Goal: Obtain resource: Obtain resource

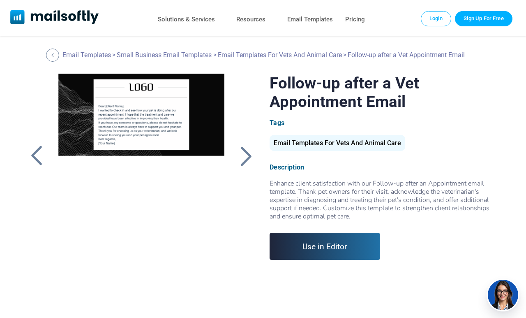
click at [399, 142] on div "Email Templates For Vets And Animal Care" at bounding box center [338, 143] width 136 height 16
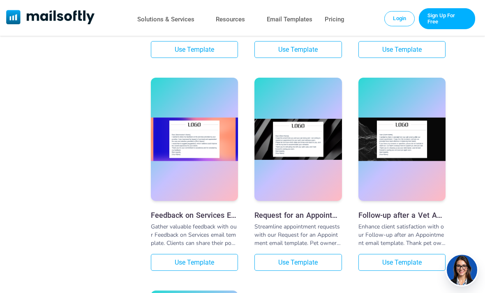
scroll to position [867, 0]
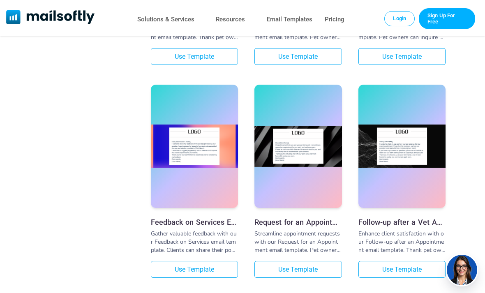
click at [431, 180] on div at bounding box center [401, 146] width 87 height 123
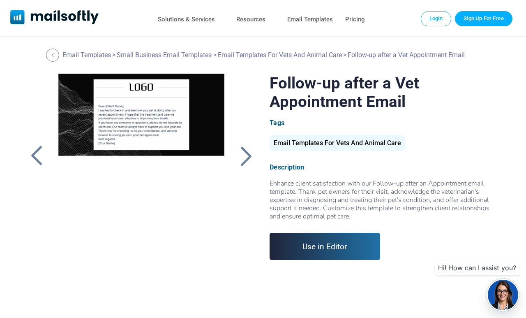
click at [31, 150] on div at bounding box center [36, 155] width 21 height 21
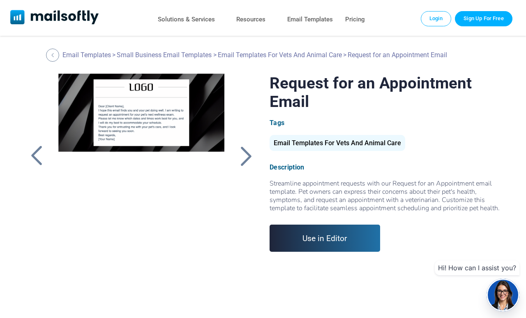
click at [34, 151] on div at bounding box center [36, 155] width 21 height 21
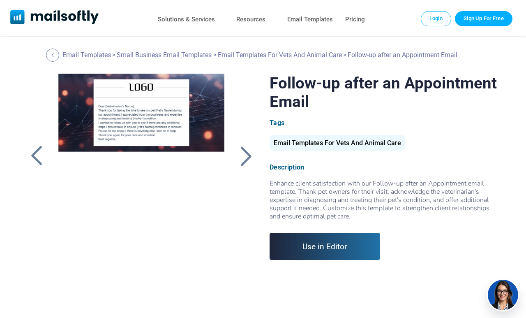
click at [35, 151] on div at bounding box center [36, 155] width 21 height 21
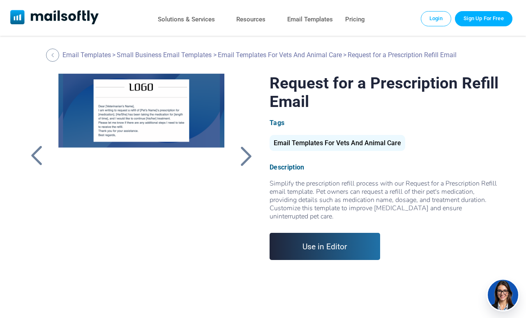
click at [244, 161] on div at bounding box center [246, 155] width 21 height 21
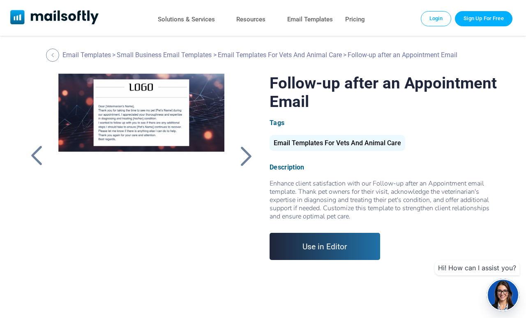
click at [38, 153] on div at bounding box center [36, 155] width 21 height 21
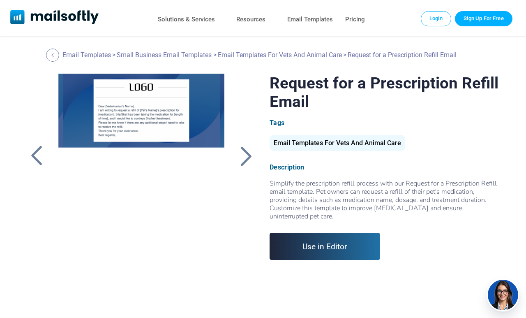
click at [35, 151] on div at bounding box center [36, 155] width 21 height 21
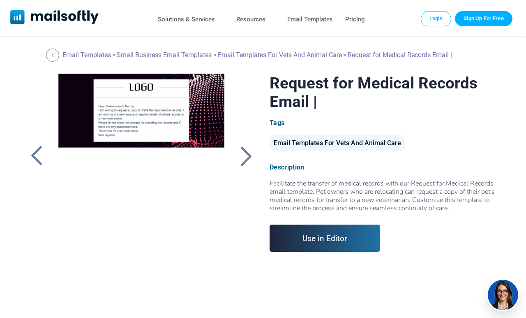
click at [37, 154] on div at bounding box center [36, 155] width 21 height 21
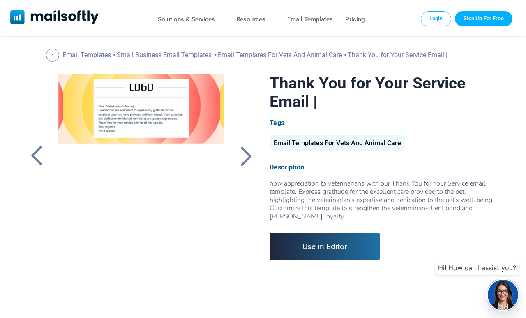
click at [37, 152] on div at bounding box center [36, 155] width 21 height 21
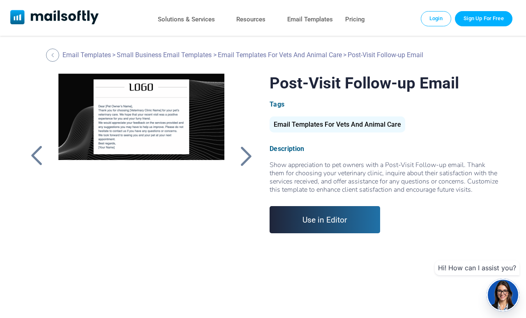
click at [39, 152] on div at bounding box center [36, 155] width 21 height 21
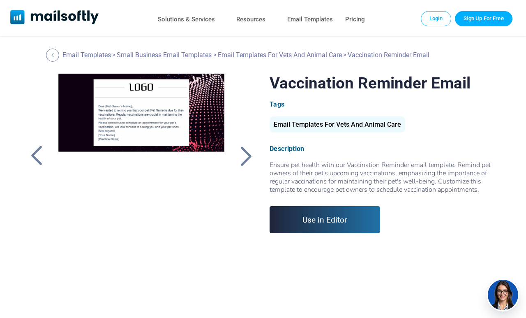
click at [32, 145] on div at bounding box center [36, 155] width 21 height 21
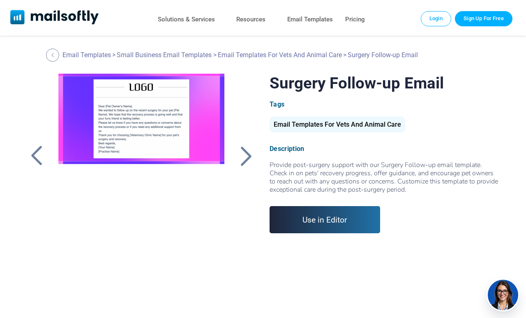
click at [30, 143] on div at bounding box center [37, 156] width 23 height 164
click at [39, 150] on div at bounding box center [36, 155] width 21 height 21
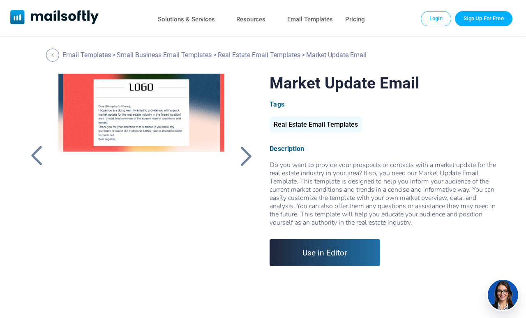
click at [34, 145] on div at bounding box center [36, 155] width 21 height 21
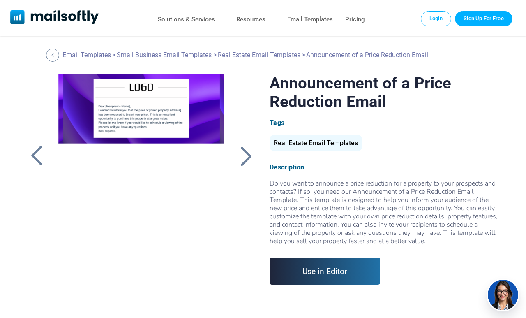
click at [35, 146] on div at bounding box center [36, 155] width 21 height 21
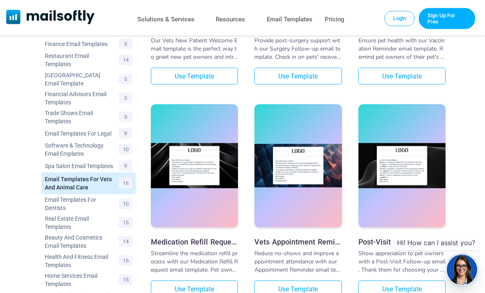
scroll to position [210, 0]
click at [418, 285] on link "Use Template" at bounding box center [401, 288] width 87 height 17
